Goal: Book appointment/travel/reservation

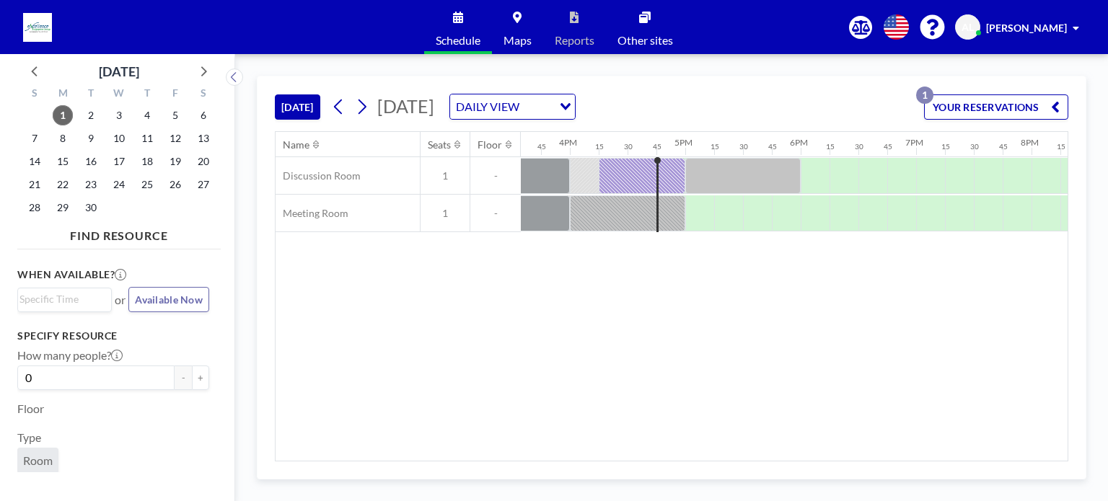
scroll to position [0, 1905]
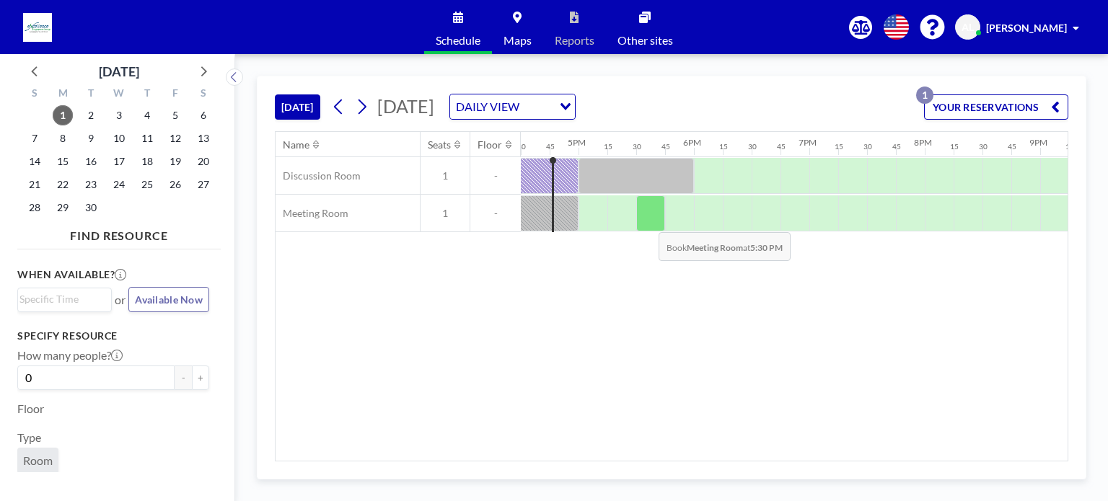
click at [647, 221] on div at bounding box center [650, 214] width 29 height 36
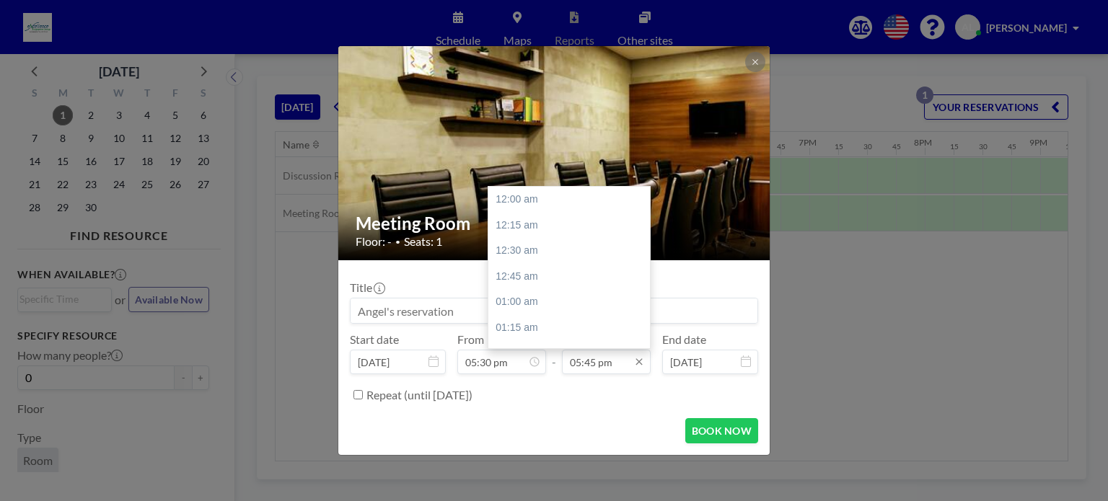
scroll to position [1824, 0]
click at [555, 224] on div "06:00 pm" at bounding box center [572, 225] width 169 height 26
type input "06:00 pm"
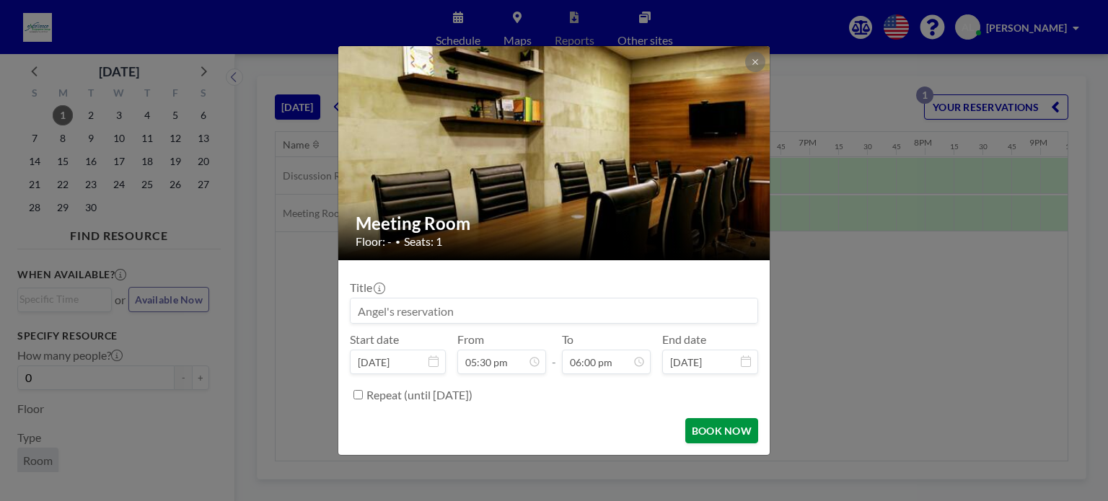
click at [718, 434] on button "BOOK NOW" at bounding box center [721, 430] width 73 height 25
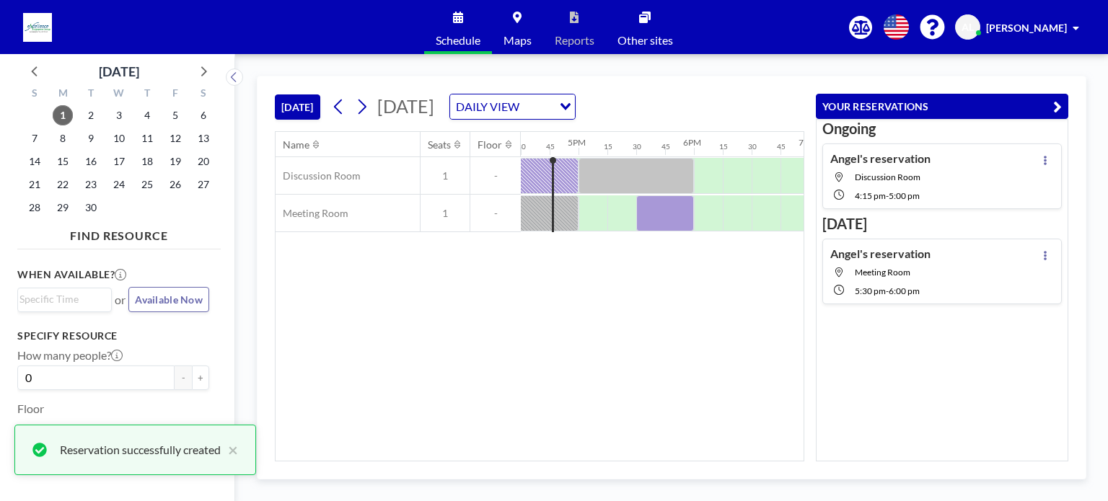
click at [640, 320] on div "Name Seats Floor 12AM 15 30 45 1AM 15 30 45 2AM 15 30 45 3AM 15 30 45 4AM 15 30…" at bounding box center [540, 296] width 528 height 329
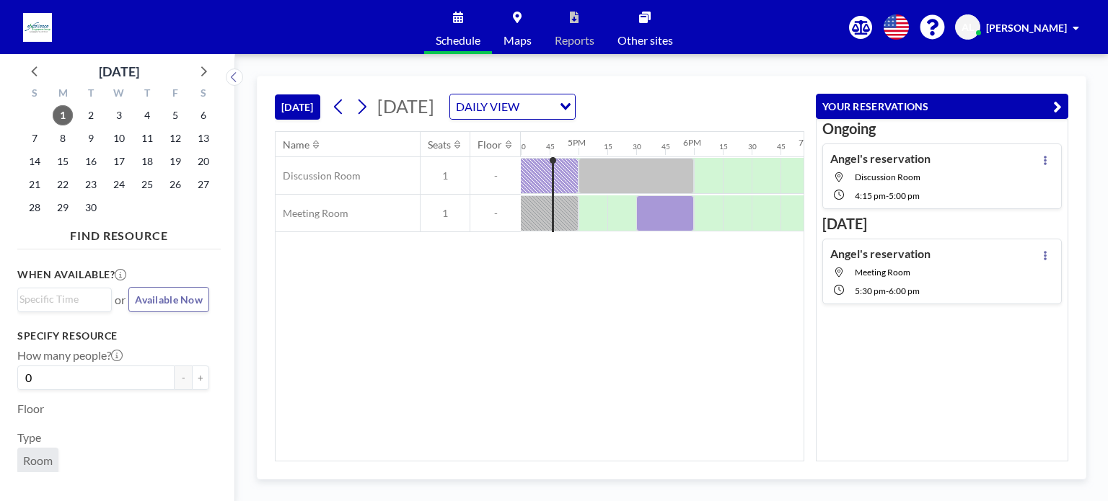
click at [476, 330] on div "Name Seats Floor 12AM 15 30 45 1AM 15 30 45 2AM 15 30 45 3AM 15 30 45 4AM 15 30…" at bounding box center [540, 296] width 528 height 329
click at [456, 346] on div "Name Seats Floor 12AM 15 30 45 1AM 15 30 45 2AM 15 30 45 3AM 15 30 45 4AM 15 30…" at bounding box center [540, 296] width 528 height 329
click at [452, 308] on div "Name Seats Floor 12AM 15 30 45 1AM 15 30 45 2AM 15 30 45 3AM 15 30 45 4AM 15 30…" at bounding box center [540, 296] width 528 height 329
click at [391, 302] on div "Name Seats Floor 12AM 15 30 45 1AM 15 30 45 2AM 15 30 45 3AM 15 30 45 4AM 15 30…" at bounding box center [540, 296] width 528 height 329
click at [366, 110] on icon at bounding box center [362, 107] width 14 height 22
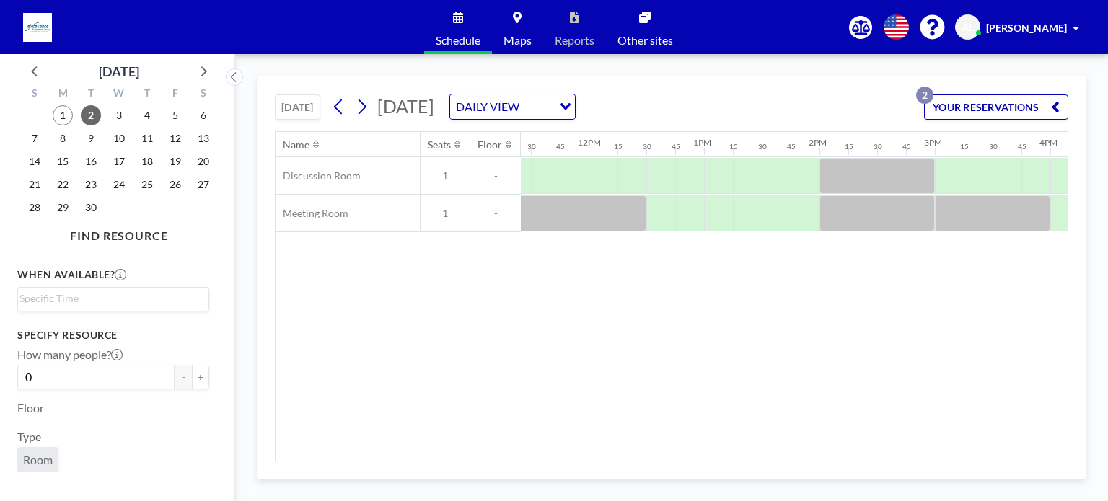
scroll to position [0, 1322]
click at [664, 458] on div "Name Seats Floor 12AM 15 30 45 1AM 15 30 45 2AM 15 30 45 3AM 15 30 45 4AM 15 30…" at bounding box center [672, 296] width 794 height 330
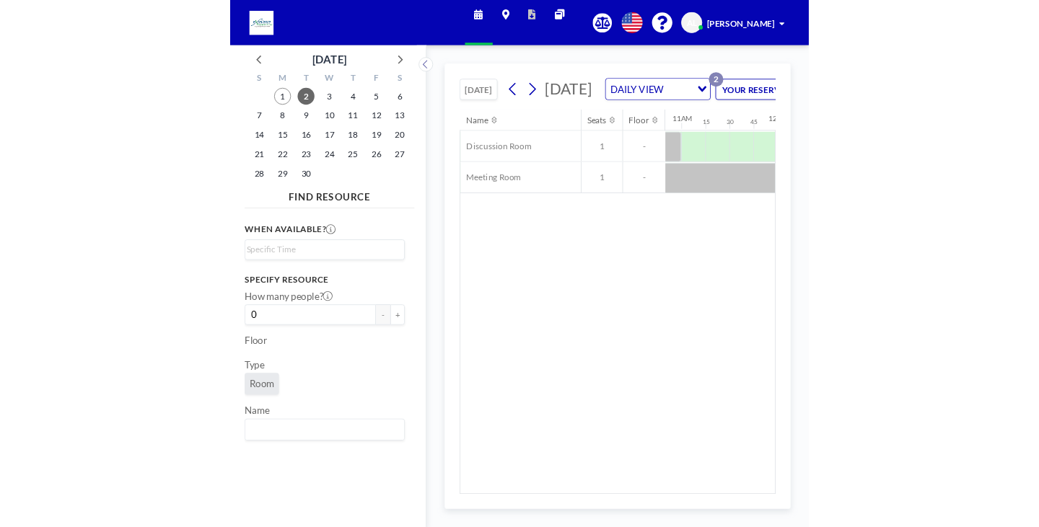
scroll to position [0, 1251]
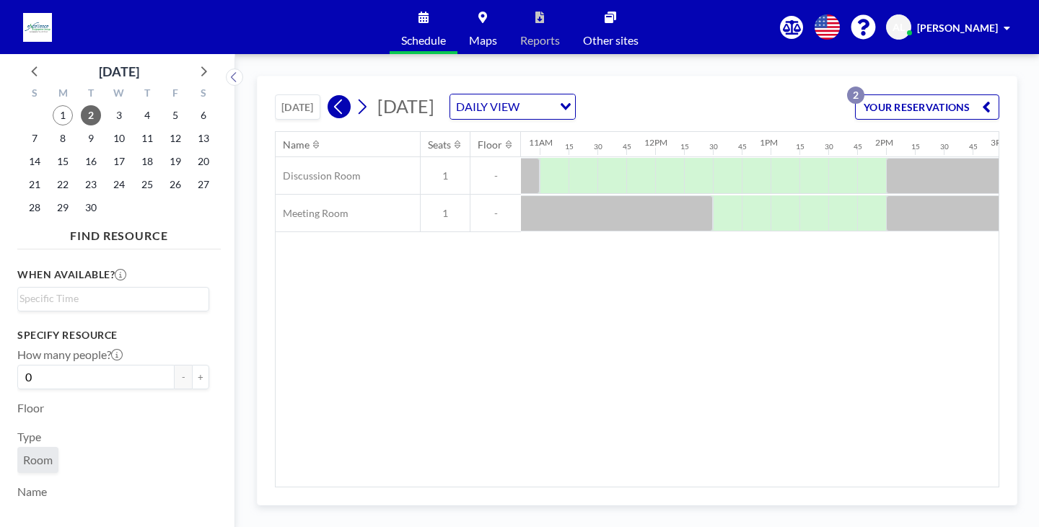
click at [337, 105] on icon at bounding box center [339, 107] width 14 height 22
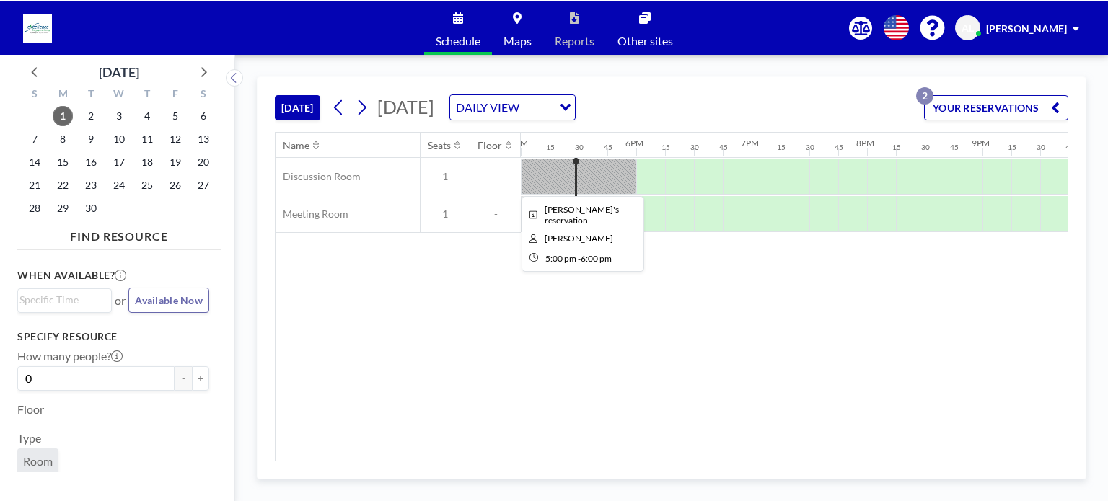
scroll to position [0, 1962]
